Goal: Task Accomplishment & Management: Use online tool/utility

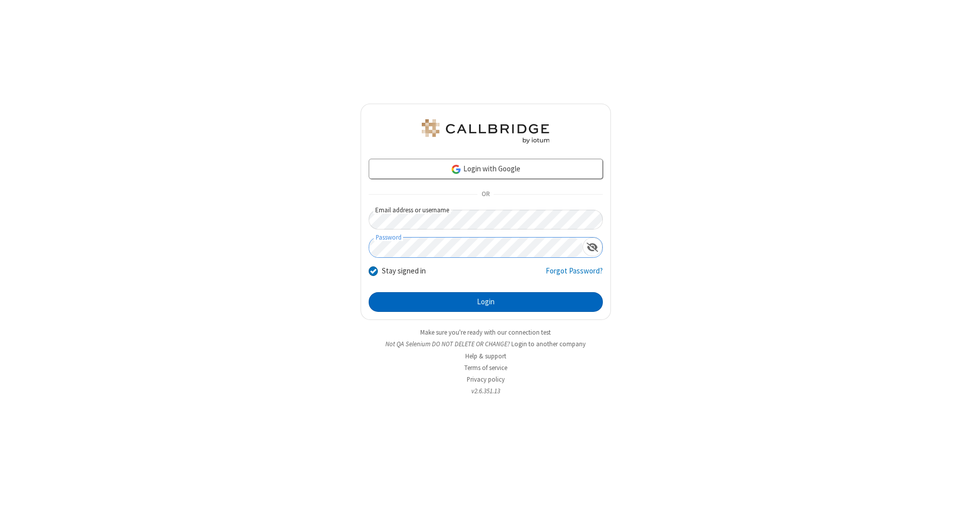
click at [486, 302] on button "Login" at bounding box center [486, 302] width 234 height 20
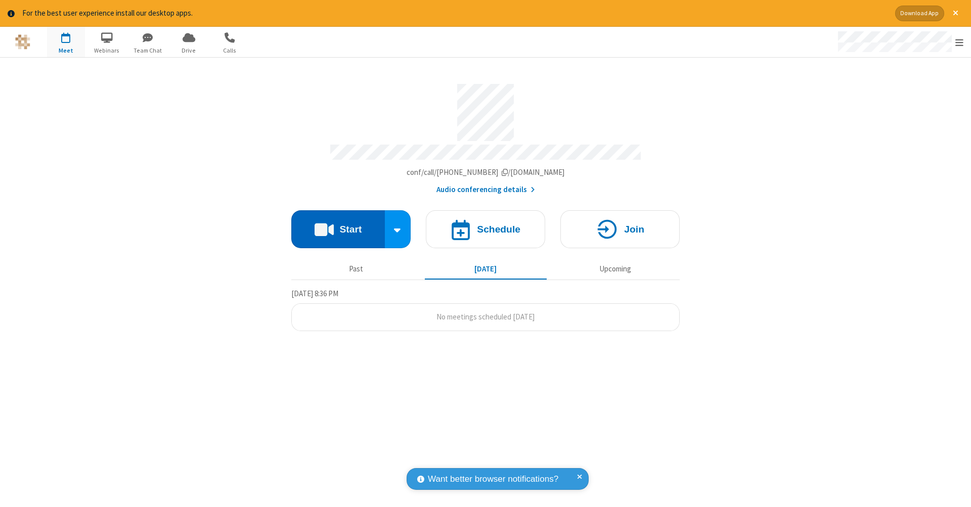
click at [338, 224] on button "Start" at bounding box center [338, 229] width 94 height 38
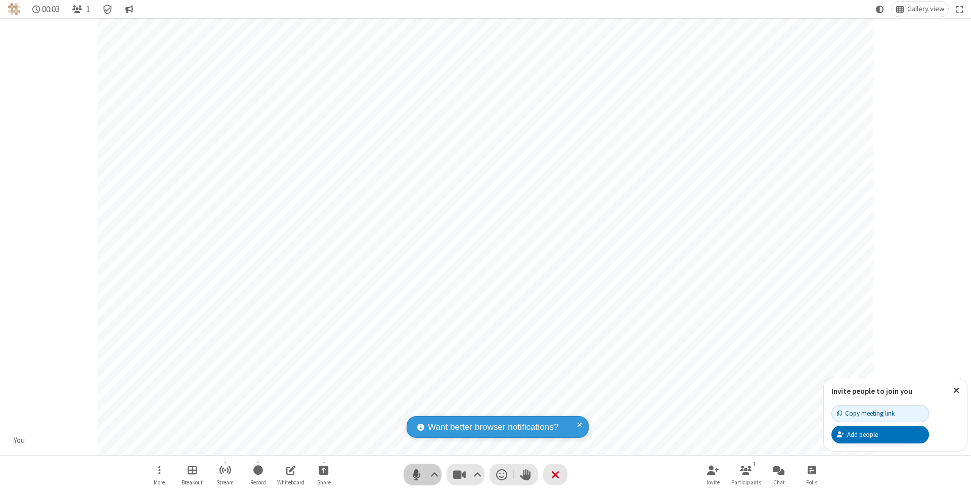
click at [416, 474] on span "Mute (⌘+Shift+A)" at bounding box center [416, 474] width 15 height 15
click at [416, 474] on span "Unmute (⌘+Shift+A)" at bounding box center [416, 474] width 15 height 15
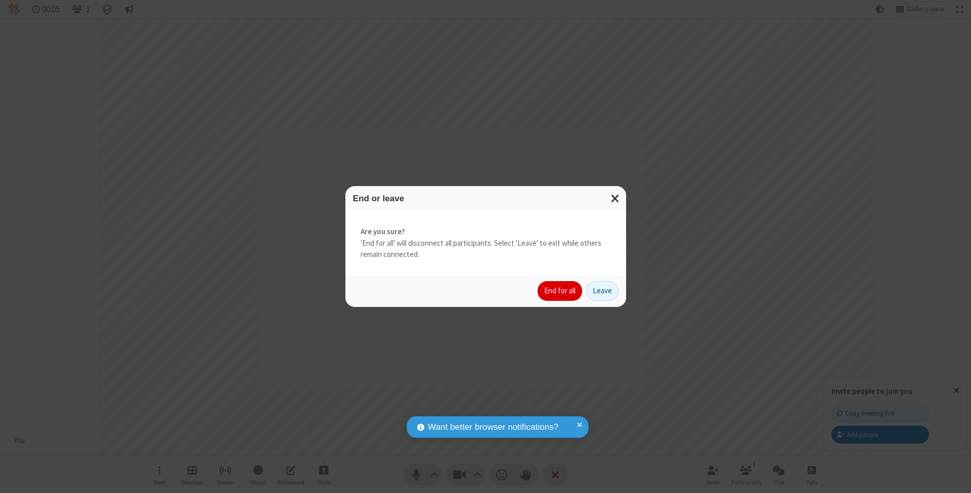
click at [560, 290] on button "End for all" at bounding box center [560, 291] width 45 height 20
